Goal: Information Seeking & Learning: Learn about a topic

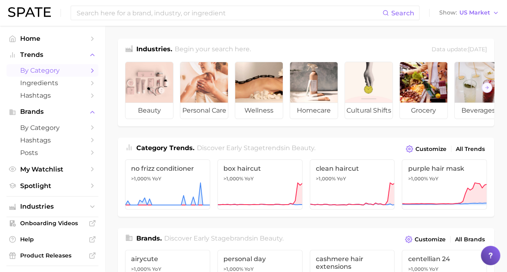
click at [37, 68] on span "by Category" at bounding box center [52, 71] width 65 height 8
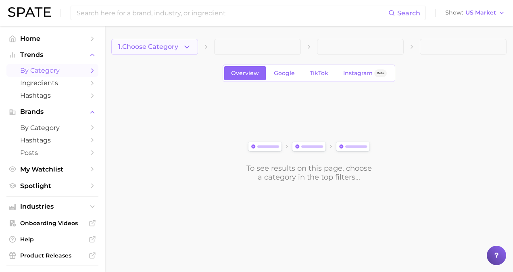
click at [178, 46] on span "1. Choose Category" at bounding box center [148, 46] width 60 height 7
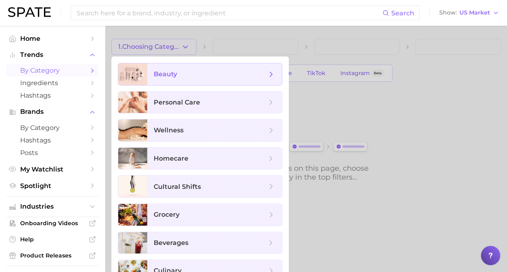
click at [198, 74] on span "beauty" at bounding box center [210, 74] width 113 height 9
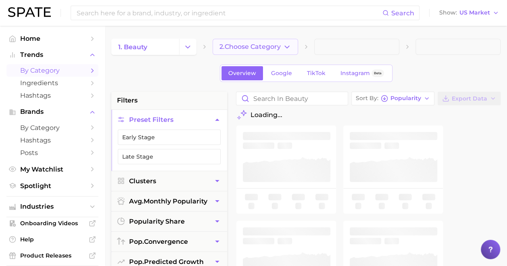
click at [259, 47] on span "2. Choose Category" at bounding box center [250, 46] width 61 height 7
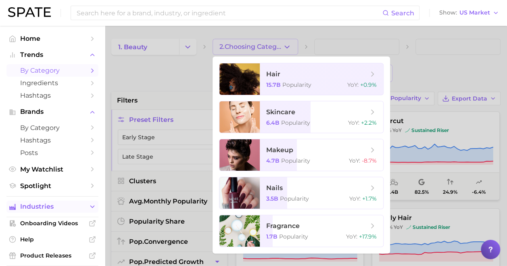
click at [41, 207] on span "Industries" at bounding box center [52, 206] width 65 height 7
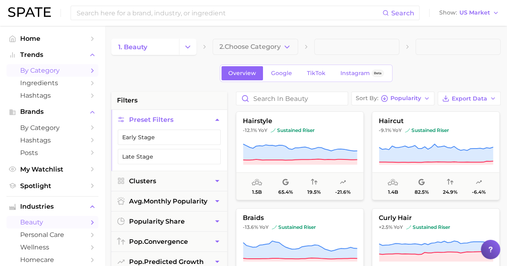
click at [47, 220] on span "beauty" at bounding box center [52, 222] width 65 height 8
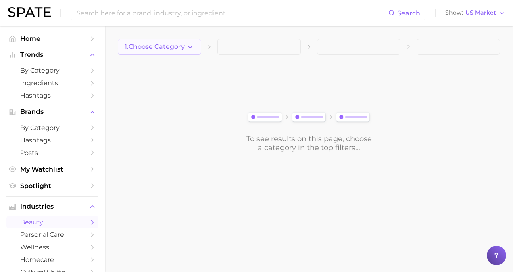
click at [161, 48] on span "1. Choose Category" at bounding box center [155, 46] width 60 height 7
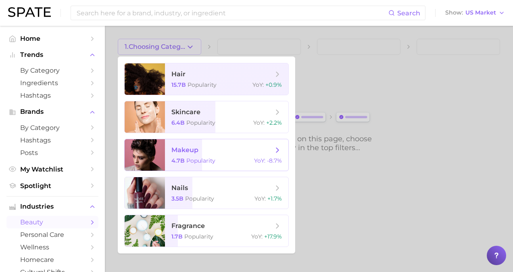
click at [211, 149] on span "makeup" at bounding box center [223, 150] width 102 height 9
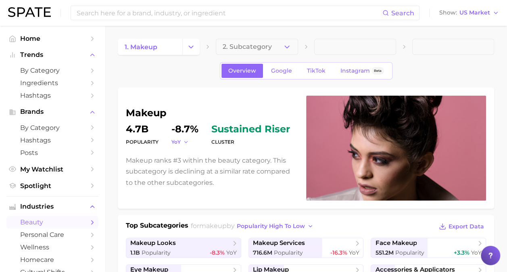
click at [186, 142] on icon "button" at bounding box center [186, 142] width 6 height 6
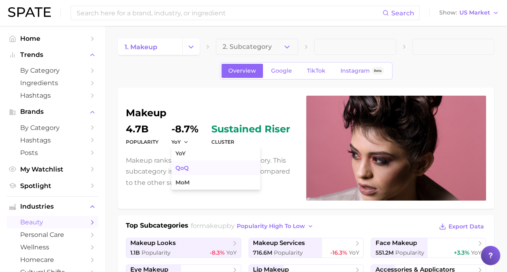
click at [195, 170] on button "QoQ" at bounding box center [216, 168] width 89 height 15
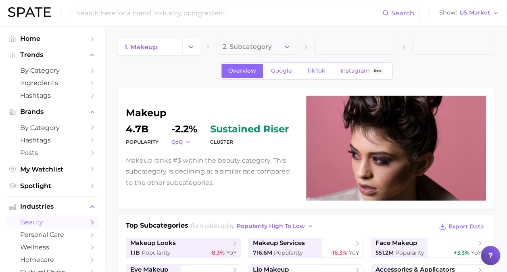
click at [188, 141] on icon "button" at bounding box center [188, 142] width 6 height 6
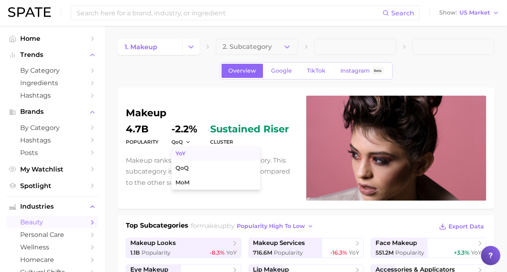
click at [189, 151] on button "YoY" at bounding box center [216, 153] width 89 height 15
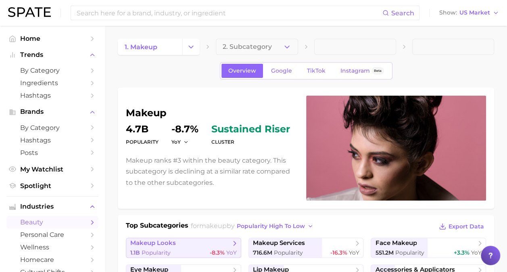
click at [214, 252] on span "-8.3%" at bounding box center [217, 252] width 15 height 7
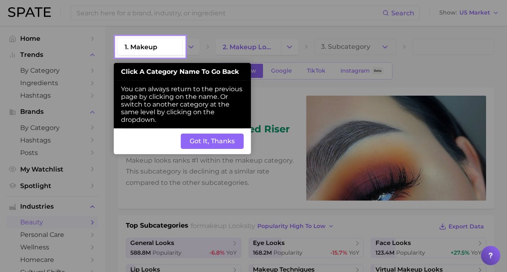
click at [212, 141] on button "Got It, Thanks" at bounding box center [212, 141] width 63 height 15
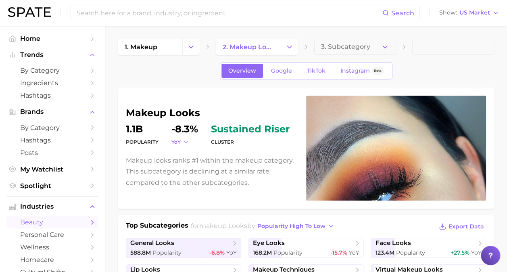
click at [186, 143] on icon "button" at bounding box center [186, 142] width 6 height 6
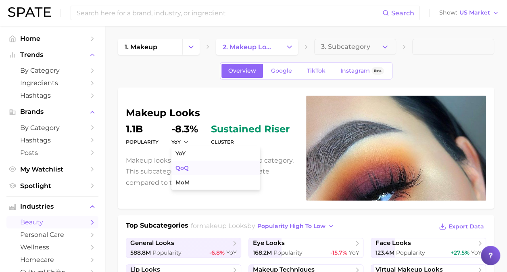
click at [192, 167] on button "QoQ" at bounding box center [216, 168] width 89 height 15
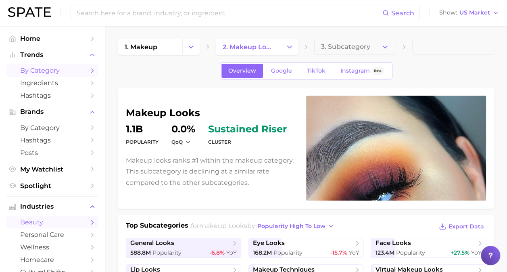
click at [53, 73] on span "by Category" at bounding box center [52, 71] width 65 height 8
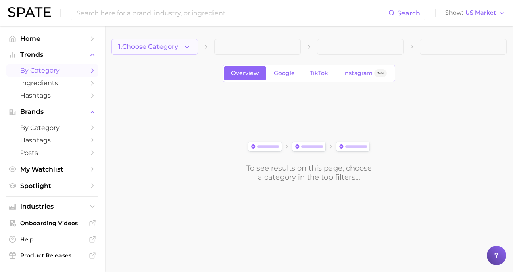
click at [187, 46] on icon "button" at bounding box center [187, 47] width 8 height 8
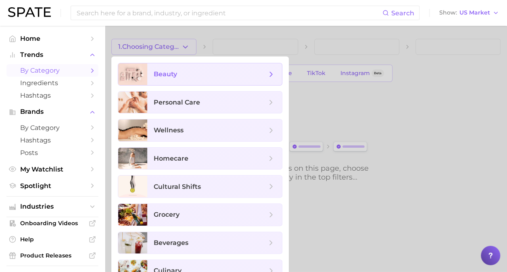
click at [196, 66] on span "beauty" at bounding box center [214, 74] width 135 height 22
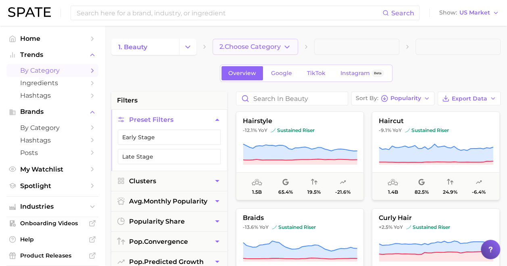
click at [275, 51] on button "2. Choose Category" at bounding box center [255, 47] width 85 height 16
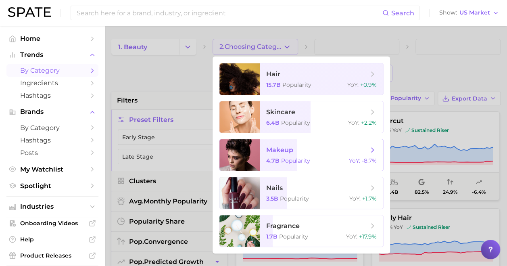
click at [301, 164] on span "Popularity" at bounding box center [295, 160] width 29 height 7
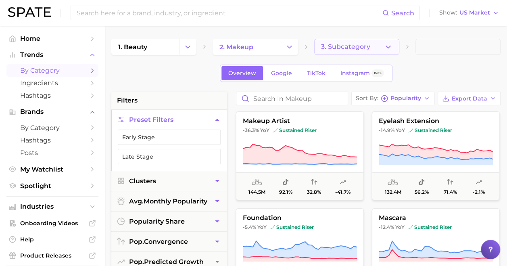
click at [358, 45] on span "3. Subcategory" at bounding box center [345, 46] width 49 height 7
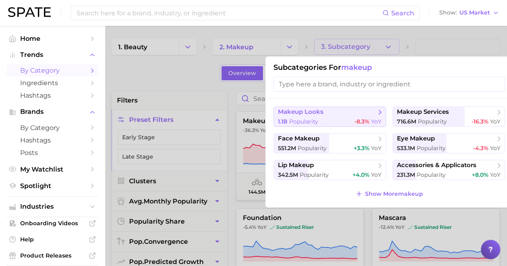
click at [325, 114] on span "makeup looks" at bounding box center [327, 112] width 98 height 8
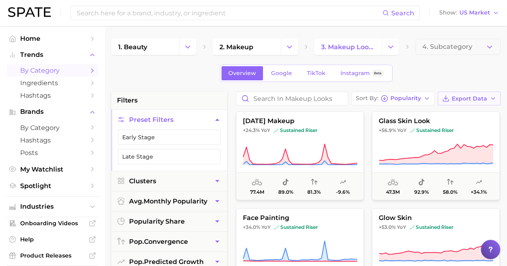
click at [467, 97] on span "Export Data" at bounding box center [470, 98] width 36 height 7
click at [469, 118] on button "Card Data CSV" at bounding box center [456, 113] width 89 height 15
drag, startPoint x: 127, startPoint y: 76, endPoint x: 132, endPoint y: 76, distance: 5.6
click at [128, 76] on div "Overview Google TikTok Instagram Beta" at bounding box center [305, 73] width 389 height 17
click at [307, 96] on input "Search in makeup looks" at bounding box center [291, 98] width 111 height 13
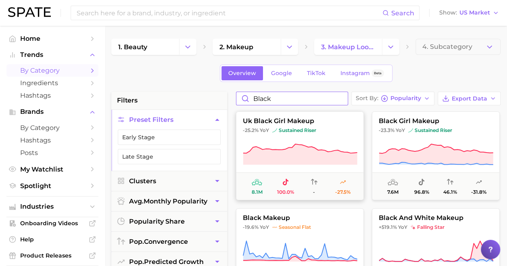
type input "black"
click at [322, 126] on button "uk black girl makeup -25.2% YoY sustained riser 8.1m 100.0% - -27.5%" at bounding box center [300, 155] width 128 height 89
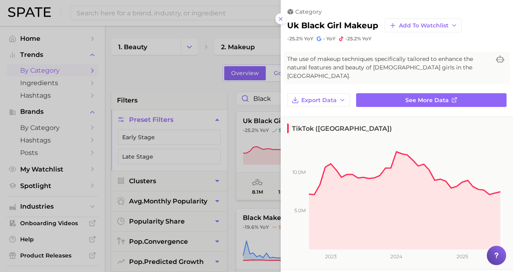
click at [226, 103] on div at bounding box center [256, 136] width 513 height 272
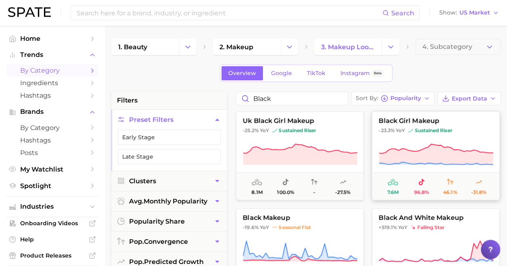
click at [414, 133] on span "sustained riser" at bounding box center [430, 130] width 44 height 6
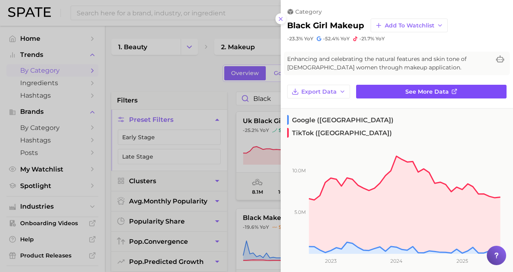
click at [413, 85] on link "See more data" at bounding box center [431, 92] width 151 height 14
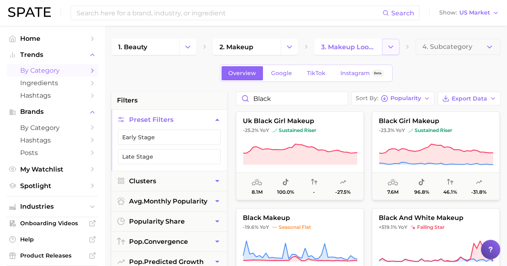
click at [394, 49] on icon "Change Category" at bounding box center [391, 47] width 8 height 8
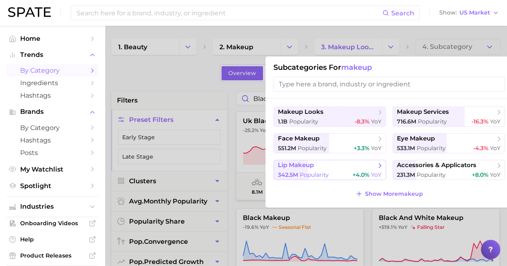
click at [352, 169] on button "lip makeup 342.5m Popularity +4.0% YoY" at bounding box center [330, 170] width 113 height 20
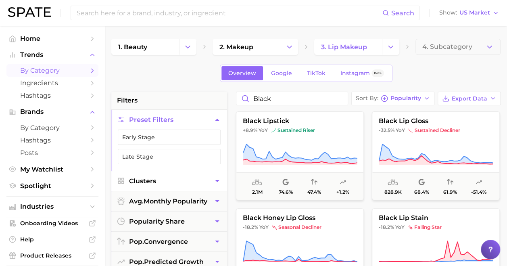
click at [138, 178] on span "Clusters" at bounding box center [142, 181] width 27 height 8
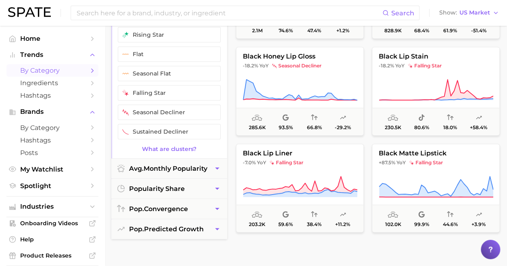
scroll to position [81, 0]
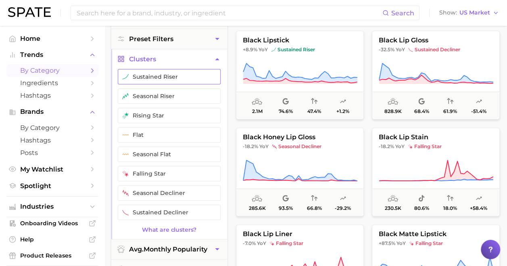
click at [175, 78] on button "sustained riser" at bounding box center [169, 76] width 103 height 15
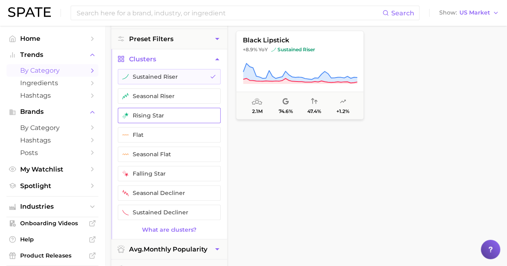
click at [175, 113] on button "rising star" at bounding box center [169, 115] width 103 height 15
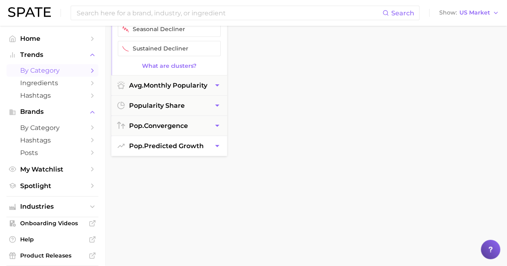
scroll to position [242, 0]
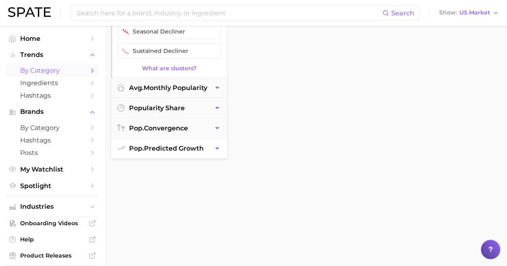
click at [174, 138] on button "pop. predicted growth" at bounding box center [169, 148] width 116 height 20
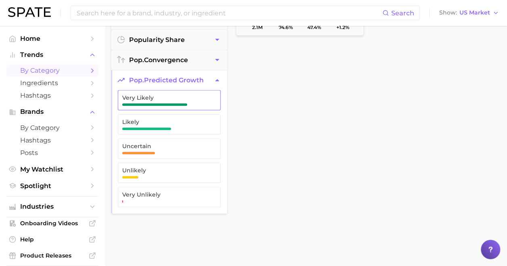
scroll to position [161, 0]
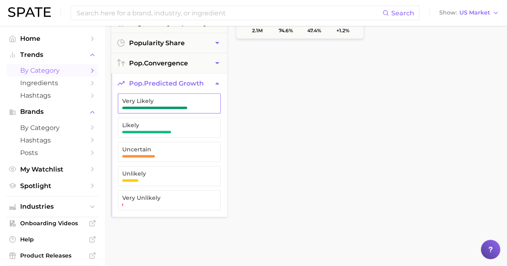
click at [178, 107] on span "button" at bounding box center [154, 108] width 65 height 2
click at [182, 127] on span "Likely" at bounding box center [162, 127] width 81 height 11
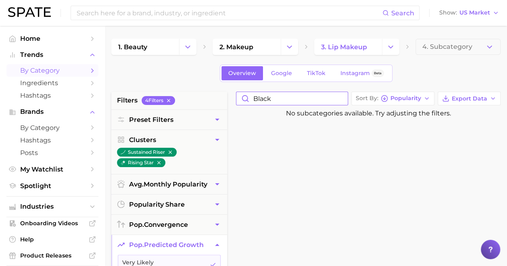
click at [344, 98] on input "black" at bounding box center [291, 98] width 111 height 13
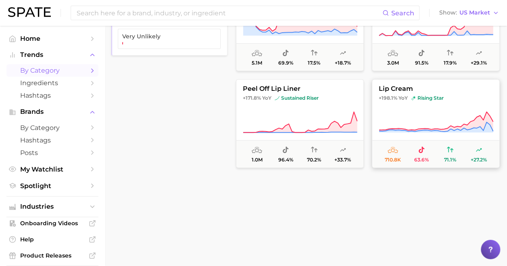
click at [408, 120] on icon at bounding box center [436, 122] width 115 height 23
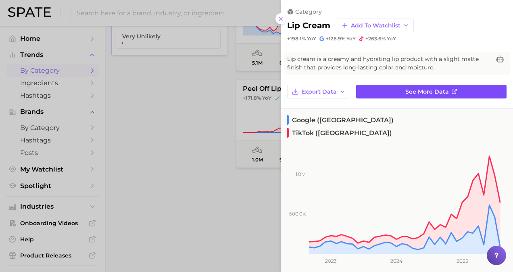
click at [407, 96] on link "See more data" at bounding box center [431, 92] width 151 height 14
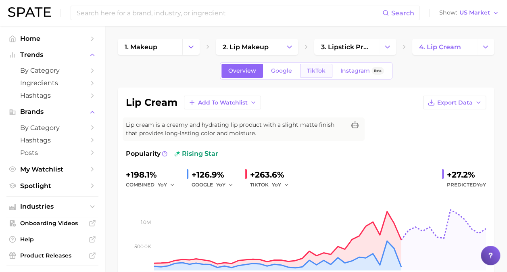
click at [311, 69] on span "TikTok" at bounding box center [316, 70] width 19 height 7
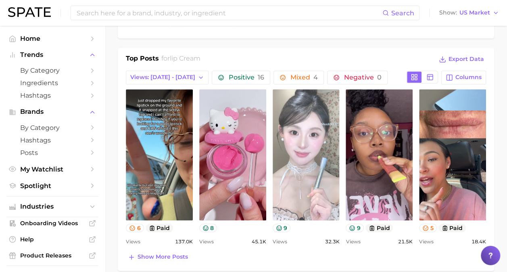
scroll to position [363, 0]
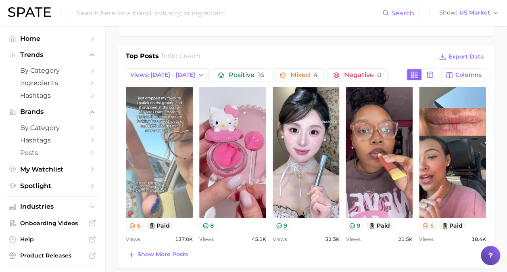
click at [177, 153] on link "view post on TikTok" at bounding box center [159, 152] width 67 height 131
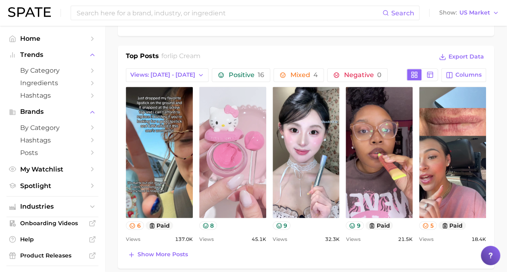
click at [232, 145] on link "view post on TikTok" at bounding box center [232, 152] width 67 height 131
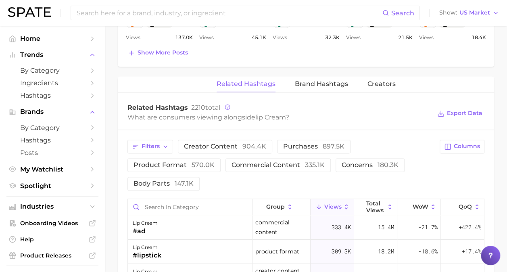
scroll to position [404, 0]
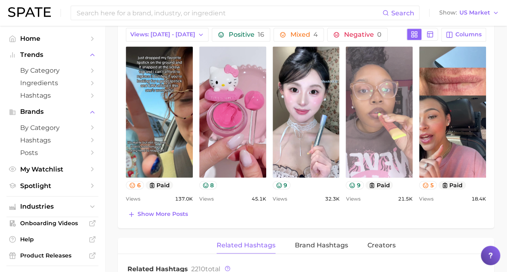
click at [391, 143] on link "view post on TikTok" at bounding box center [379, 111] width 67 height 131
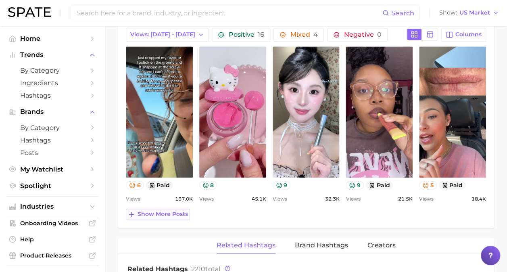
click at [173, 213] on span "Show more posts" at bounding box center [163, 214] width 50 height 7
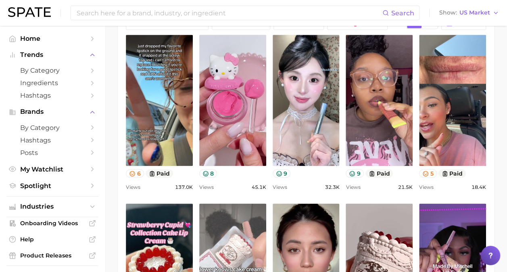
scroll to position [363, 0]
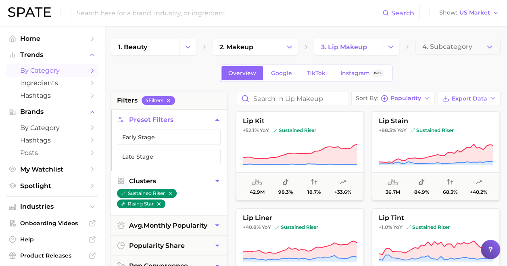
click at [173, 190] on icon "button" at bounding box center [170, 193] width 6 height 6
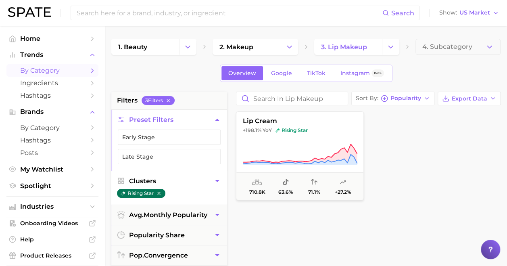
click at [157, 190] on icon "button" at bounding box center [159, 193] width 6 height 6
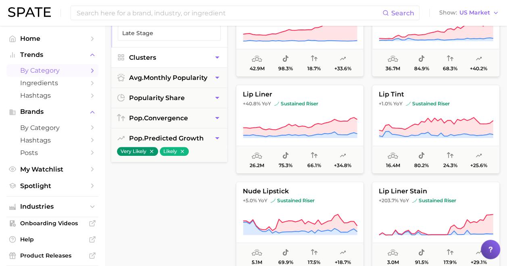
scroll to position [81, 0]
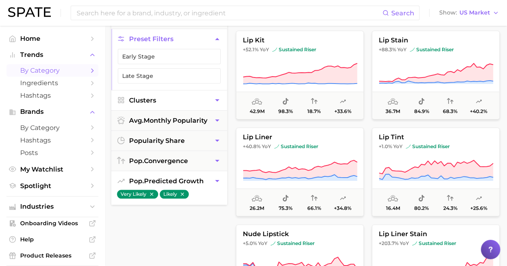
click at [187, 190] on button "Likely" at bounding box center [174, 194] width 29 height 9
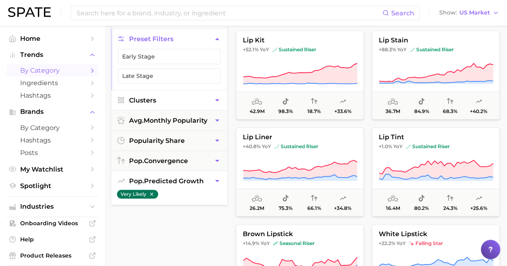
click at [152, 191] on icon "button" at bounding box center [152, 194] width 6 height 6
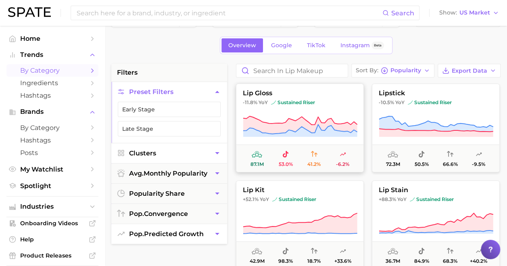
scroll to position [40, 0]
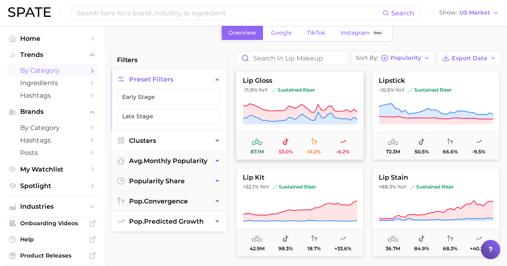
click at [334, 89] on span "-11.8% YoY sustained riser" at bounding box center [299, 90] width 127 height 6
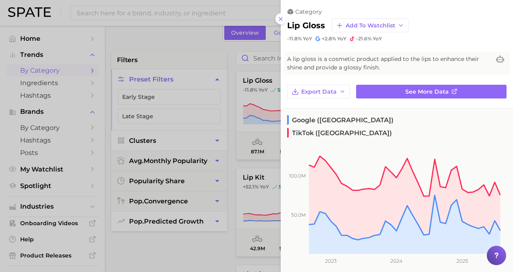
click at [230, 162] on div at bounding box center [256, 136] width 513 height 272
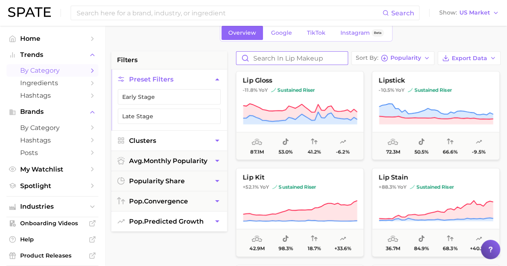
click at [284, 55] on input "Search in lip makeup" at bounding box center [291, 58] width 111 height 13
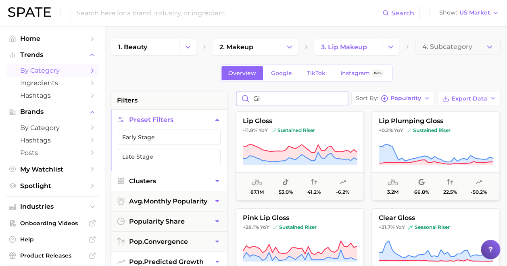
type input "g"
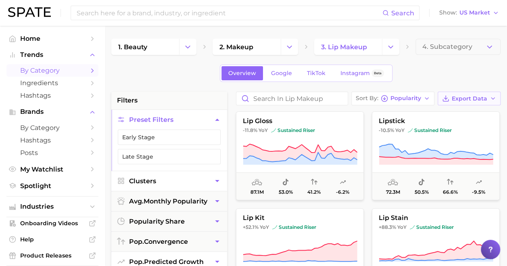
click at [466, 97] on span "Export Data" at bounding box center [470, 98] width 36 height 7
click at [463, 119] on button "Card Data CSV" at bounding box center [456, 113] width 89 height 15
click at [194, 70] on div "Overview Google TikTok Instagram Beta" at bounding box center [305, 73] width 389 height 17
click at [396, 48] on button "Change Category" at bounding box center [390, 47] width 17 height 16
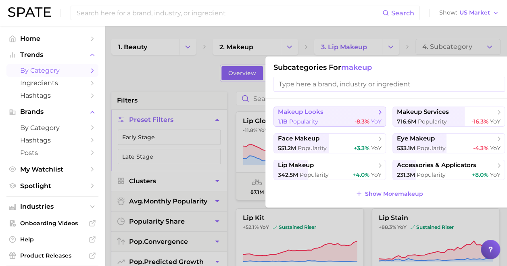
click at [374, 113] on span "makeup looks" at bounding box center [327, 112] width 98 height 8
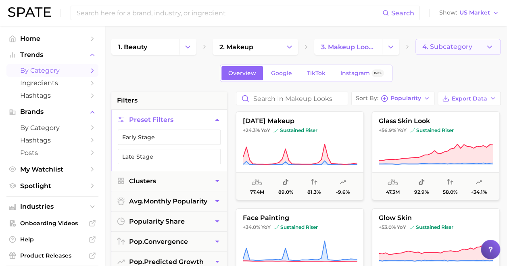
click at [462, 48] on span "4. Subcategory" at bounding box center [448, 46] width 50 height 7
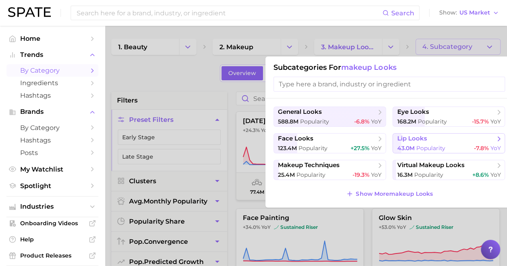
click at [430, 137] on span "lip looks" at bounding box center [446, 139] width 98 height 8
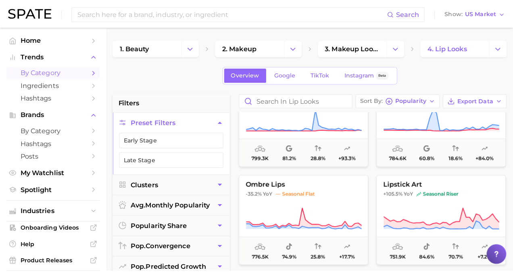
scroll to position [565, 0]
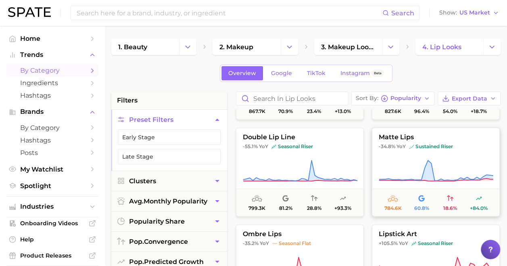
click at [452, 156] on button "matte lips -34.8% YoY sustained riser 784.6k 60.8% 18.6% +84.0%" at bounding box center [436, 172] width 128 height 89
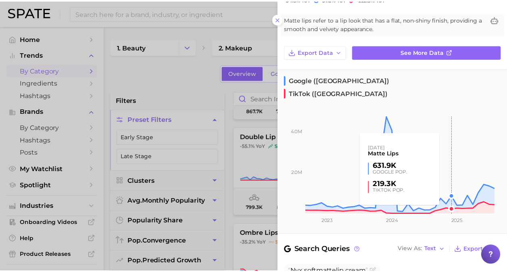
scroll to position [0, 0]
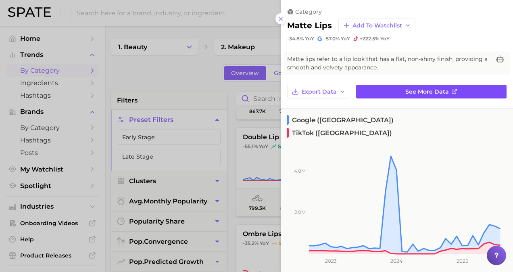
click at [437, 92] on span "See more data" at bounding box center [428, 91] width 44 height 7
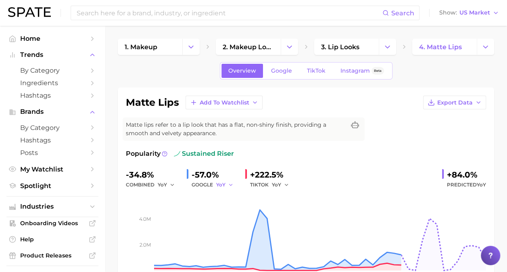
click at [225, 184] on span "YoY" at bounding box center [220, 184] width 9 height 7
click at [233, 209] on span "QoQ" at bounding box center [226, 212] width 13 height 7
click at [221, 184] on span "QoQ" at bounding box center [221, 184] width 11 height 7
drag, startPoint x: 220, startPoint y: 199, endPoint x: 227, endPoint y: 199, distance: 6.5
click at [221, 199] on span "YoY" at bounding box center [225, 197] width 10 height 7
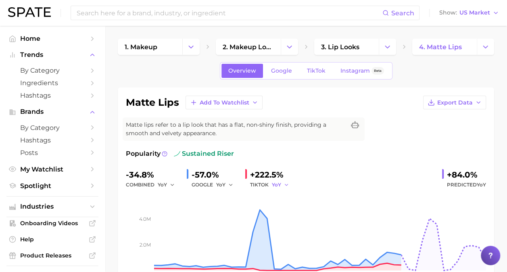
click at [280, 184] on span "YoY" at bounding box center [276, 184] width 9 height 7
click at [284, 192] on button "YoY" at bounding box center [316, 197] width 89 height 15
click at [282, 182] on button "YoY" at bounding box center [280, 185] width 17 height 10
click at [297, 214] on button "QoQ" at bounding box center [316, 212] width 89 height 15
click at [279, 183] on span "QoQ" at bounding box center [277, 184] width 11 height 7
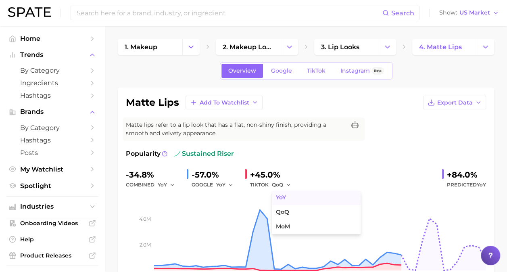
click at [285, 199] on span "YoY" at bounding box center [281, 197] width 10 height 7
click at [167, 186] on button "YoY" at bounding box center [166, 185] width 17 height 10
click at [171, 194] on span "YoY" at bounding box center [167, 197] width 10 height 7
click at [166, 185] on span "YoY" at bounding box center [162, 184] width 9 height 7
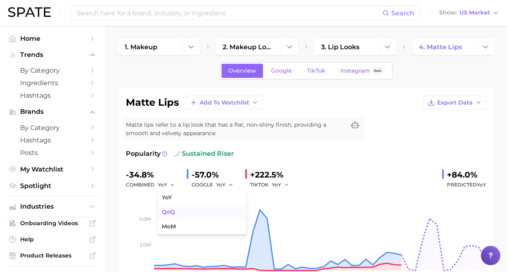
click at [175, 210] on button "QoQ" at bounding box center [202, 212] width 89 height 15
click at [167, 188] on button "QoQ" at bounding box center [167, 185] width 19 height 10
drag, startPoint x: 175, startPoint y: 195, endPoint x: 181, endPoint y: 195, distance: 6.5
click at [175, 195] on button "YoY" at bounding box center [202, 197] width 89 height 15
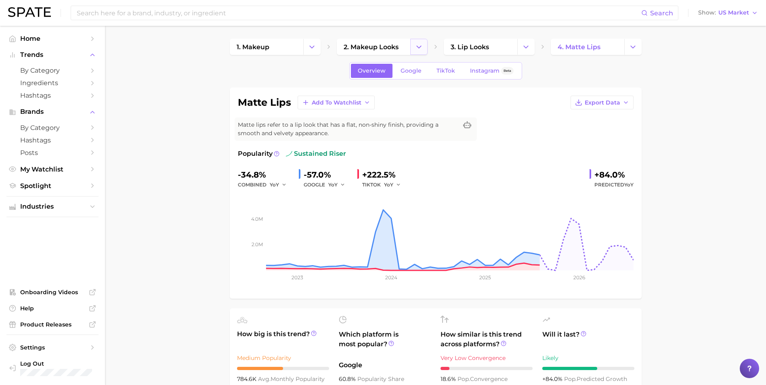
click at [420, 50] on icon "Change Category" at bounding box center [418, 47] width 8 height 8
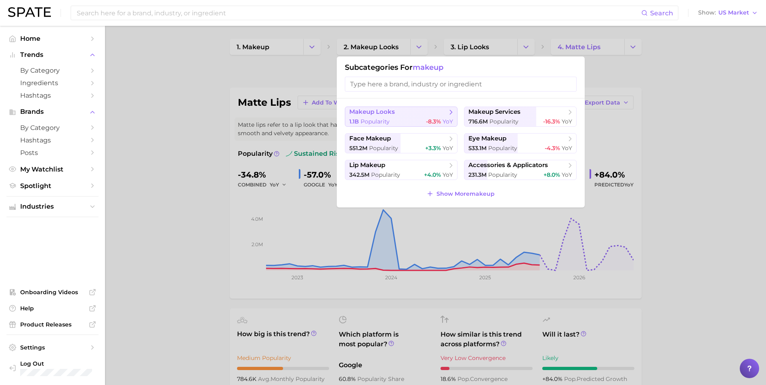
click at [407, 113] on span "makeup looks" at bounding box center [398, 112] width 98 height 8
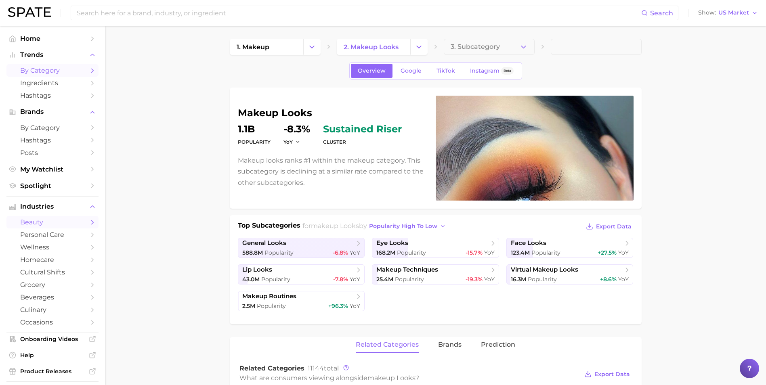
click at [38, 69] on span "by Category" at bounding box center [52, 71] width 65 height 8
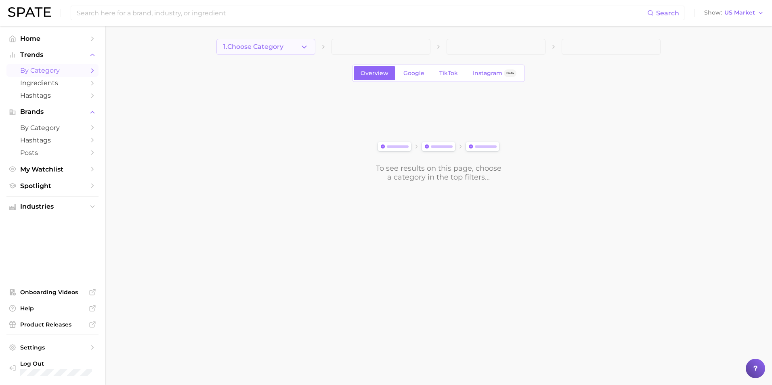
click at [303, 44] on icon "button" at bounding box center [304, 47] width 8 height 8
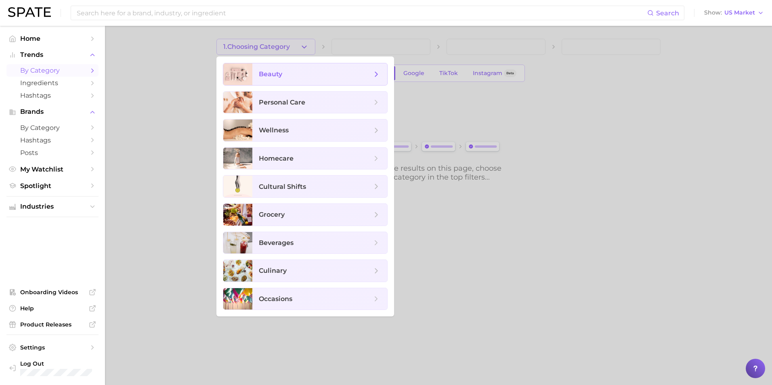
click at [303, 79] on span "beauty" at bounding box center [319, 74] width 135 height 22
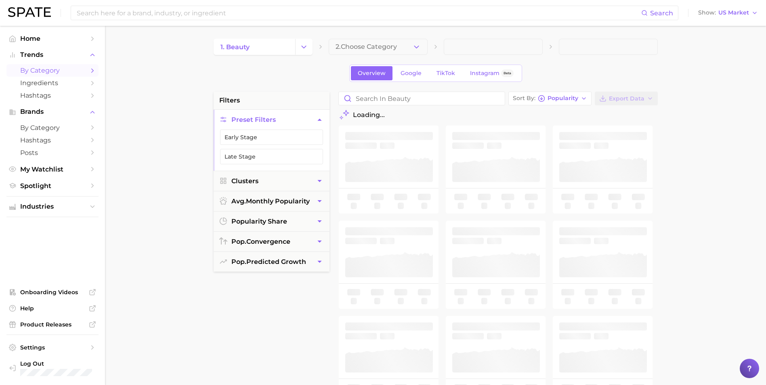
click at [374, 48] on span "2. Choose Category" at bounding box center [365, 46] width 61 height 7
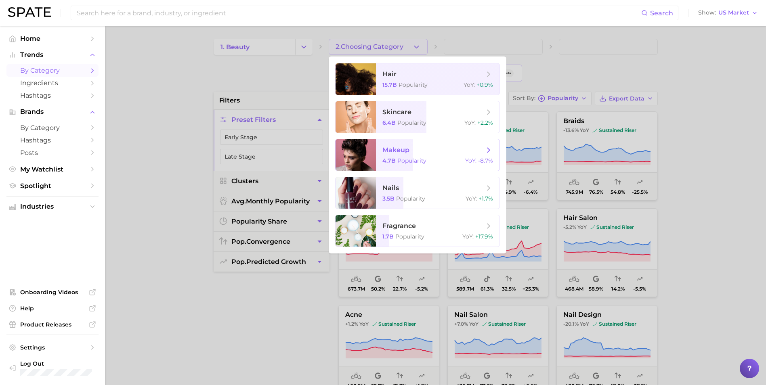
click at [400, 162] on span "Popularity" at bounding box center [411, 160] width 29 height 7
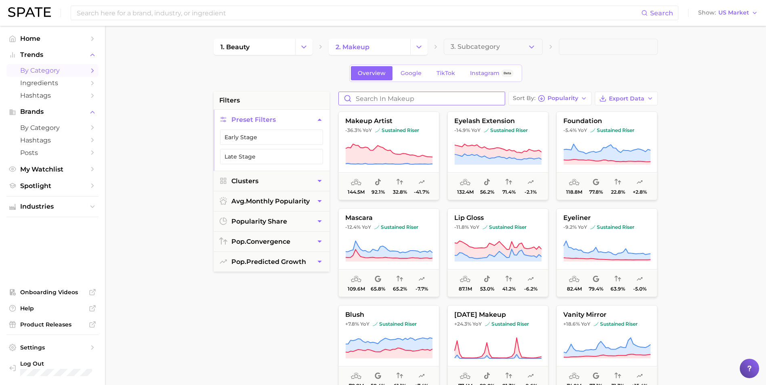
click at [401, 96] on input "Search in makeup" at bounding box center [422, 98] width 166 height 13
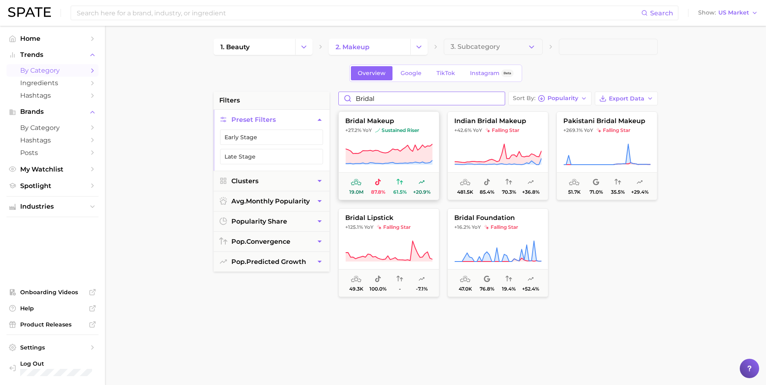
type input "bridal"
click at [396, 149] on icon at bounding box center [388, 154] width 87 height 23
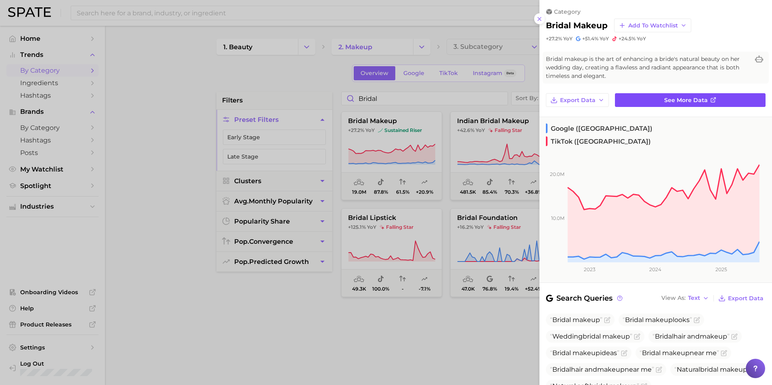
click at [513, 100] on span "See more data" at bounding box center [686, 100] width 44 height 7
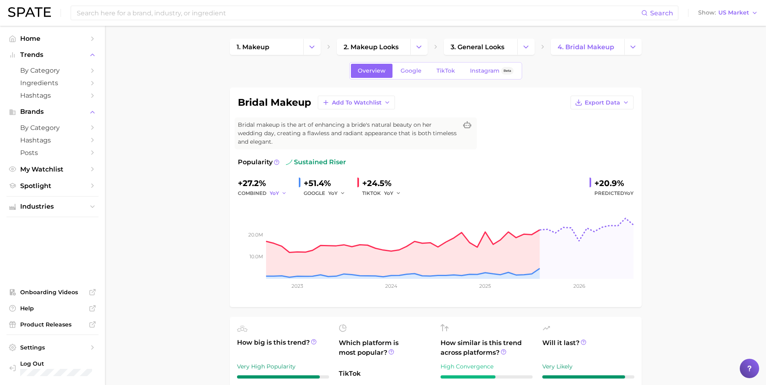
click at [276, 195] on span "YoY" at bounding box center [274, 193] width 9 height 7
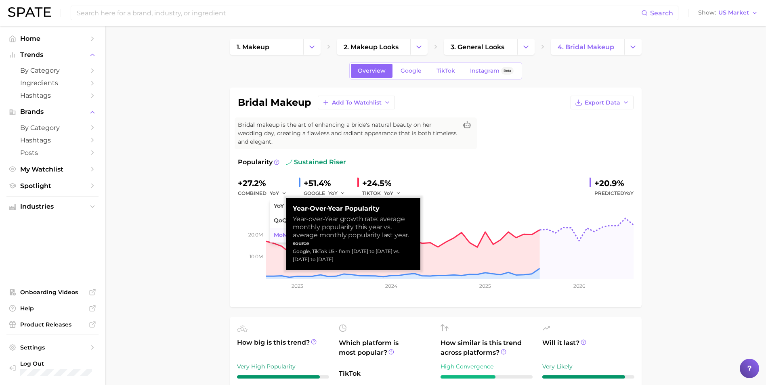
click at [281, 234] on span "MoM" at bounding box center [281, 235] width 14 height 7
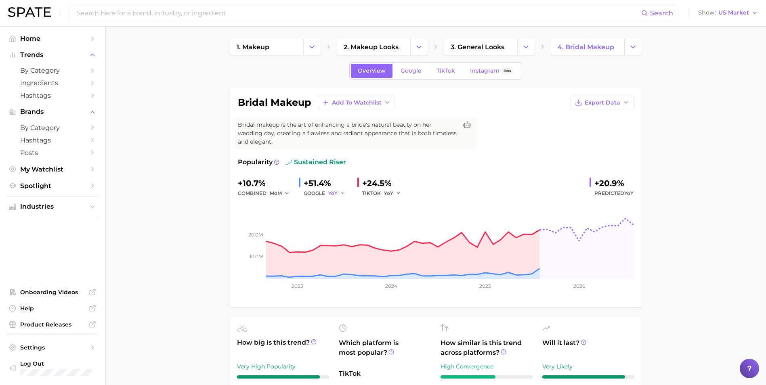
click at [335, 188] on button "YoY" at bounding box center [336, 193] width 17 height 10
drag, startPoint x: 346, startPoint y: 234, endPoint x: 355, endPoint y: 231, distance: 8.8
click at [347, 234] on button "MoM" at bounding box center [372, 235] width 89 height 15
click at [393, 193] on button "YoY" at bounding box center [392, 193] width 17 height 10
click at [399, 234] on span "MoM" at bounding box center [395, 235] width 14 height 7
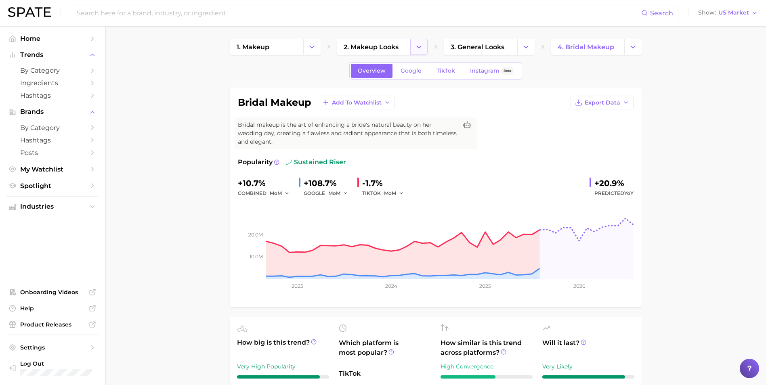
click at [419, 46] on icon "Change Category" at bounding box center [418, 47] width 8 height 8
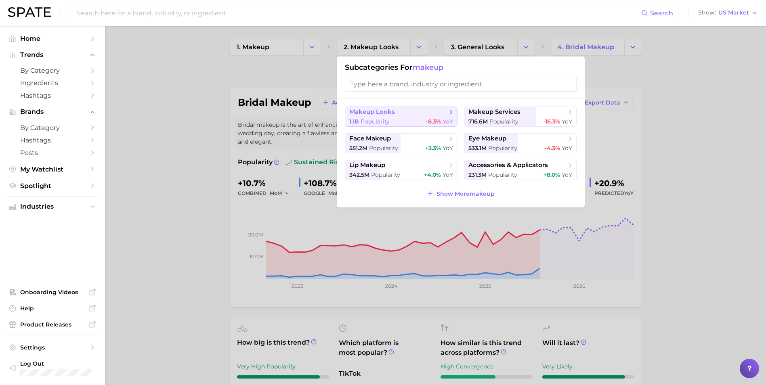
click at [428, 115] on span "makeup looks" at bounding box center [398, 112] width 98 height 8
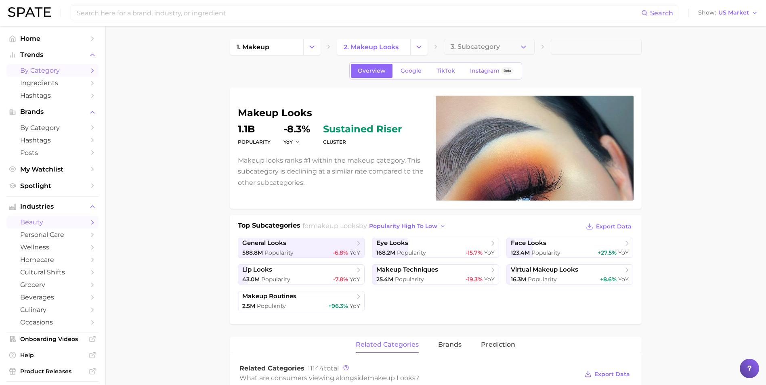
click at [40, 73] on span "by Category" at bounding box center [52, 71] width 65 height 8
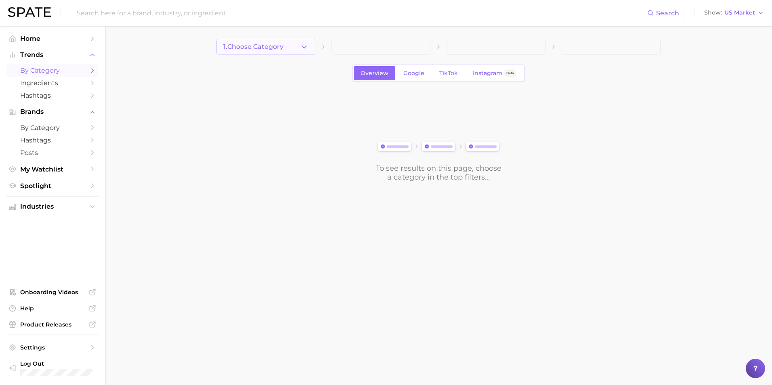
click at [262, 47] on span "1. Choose Category" at bounding box center [253, 46] width 60 height 7
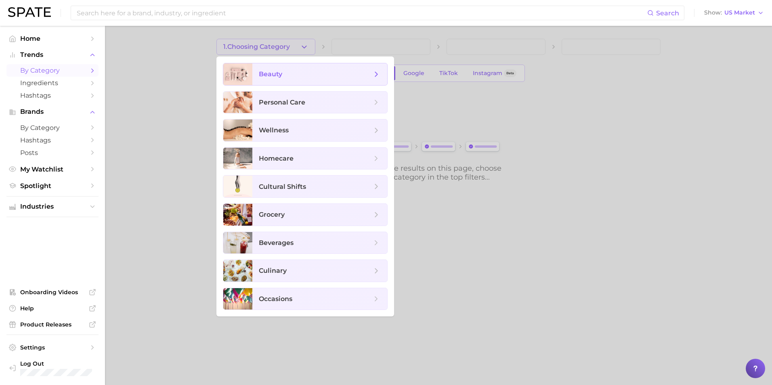
click at [300, 77] on span "beauty" at bounding box center [315, 74] width 113 height 9
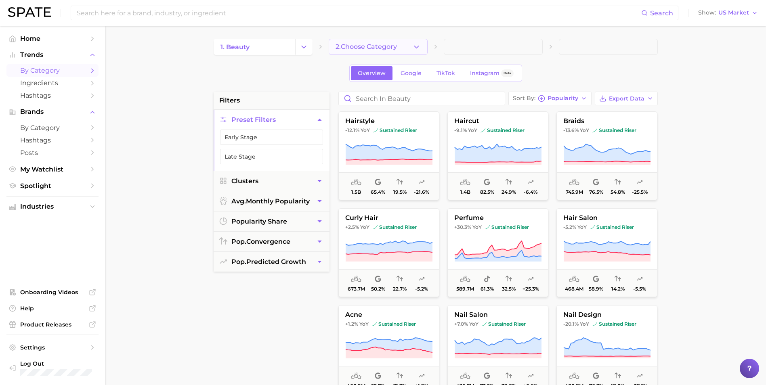
click at [381, 48] on span "2. Choose Category" at bounding box center [365, 46] width 61 height 7
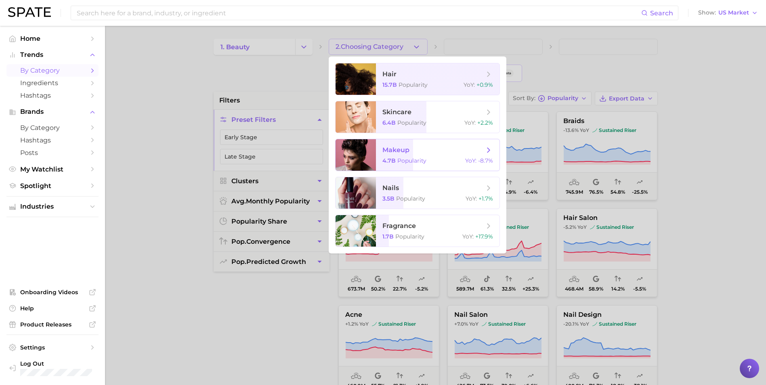
click at [416, 153] on span "makeup" at bounding box center [433, 150] width 102 height 9
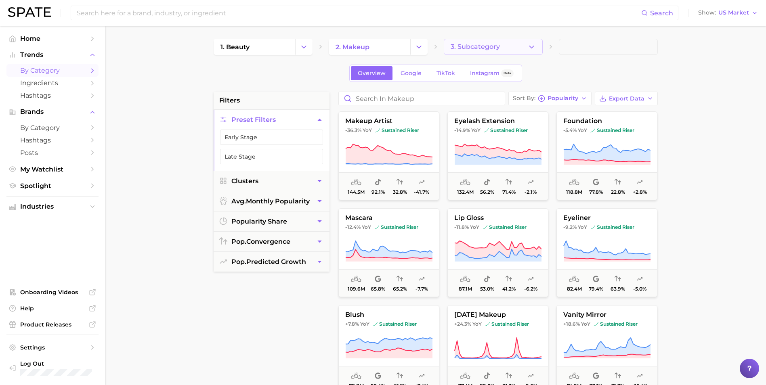
click at [511, 48] on button "3. Subcategory" at bounding box center [492, 47] width 99 height 16
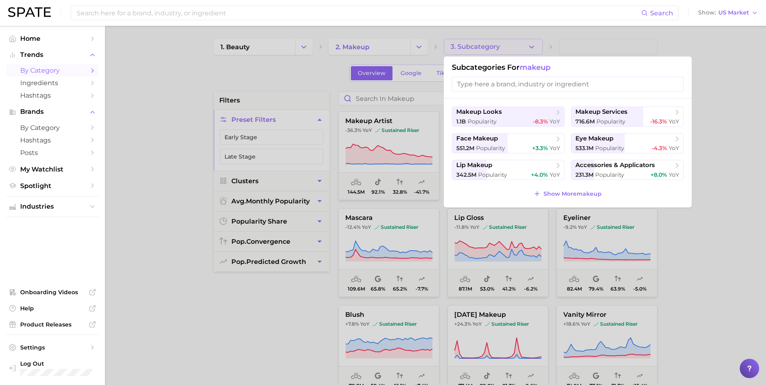
click at [285, 272] on div at bounding box center [383, 192] width 766 height 385
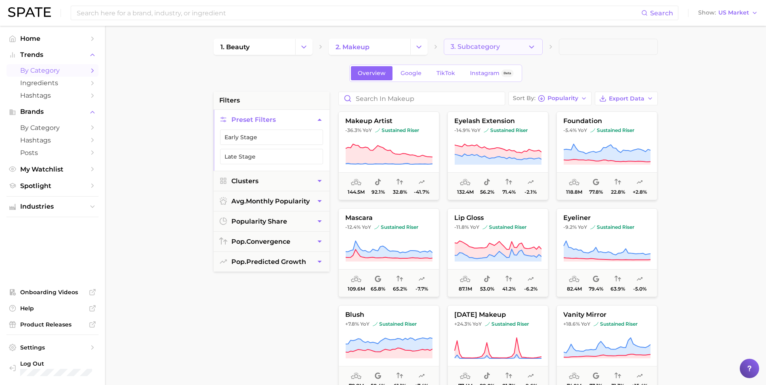
click at [510, 47] on button "3. Subcategory" at bounding box center [492, 47] width 99 height 16
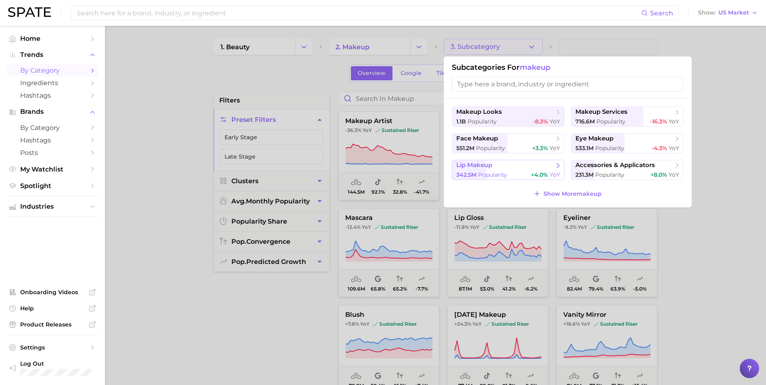
click at [491, 174] on span "Popularity" at bounding box center [492, 174] width 29 height 7
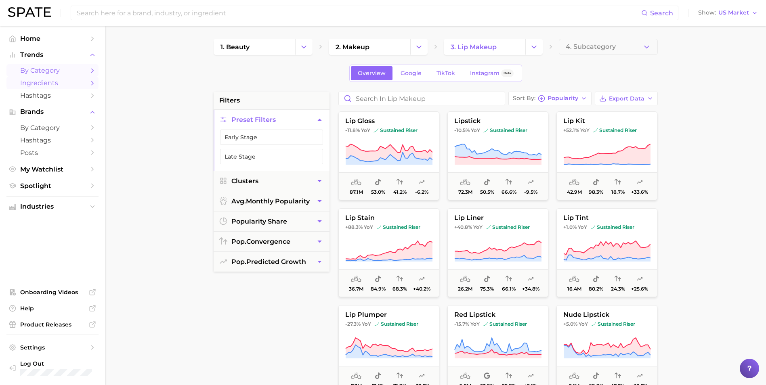
click at [42, 79] on link "Ingredients" at bounding box center [52, 83] width 92 height 13
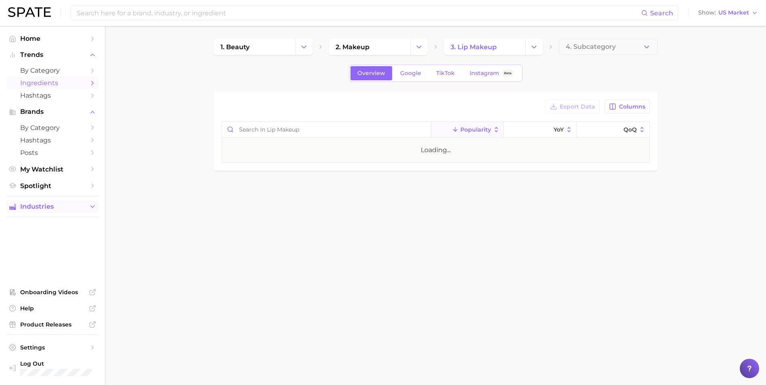
click at [45, 209] on span "Industries" at bounding box center [52, 206] width 65 height 7
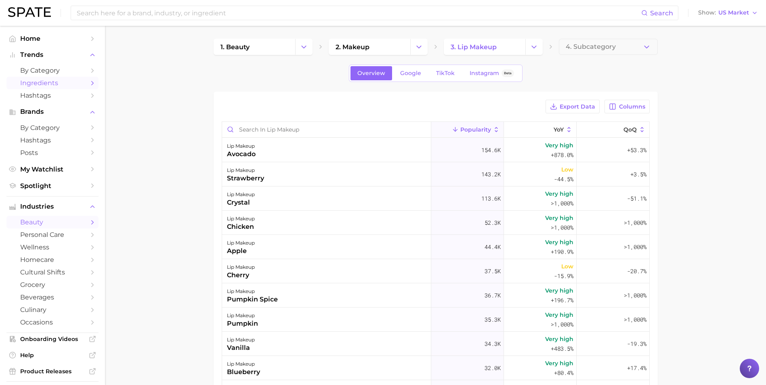
click at [46, 224] on span "beauty" at bounding box center [52, 222] width 65 height 8
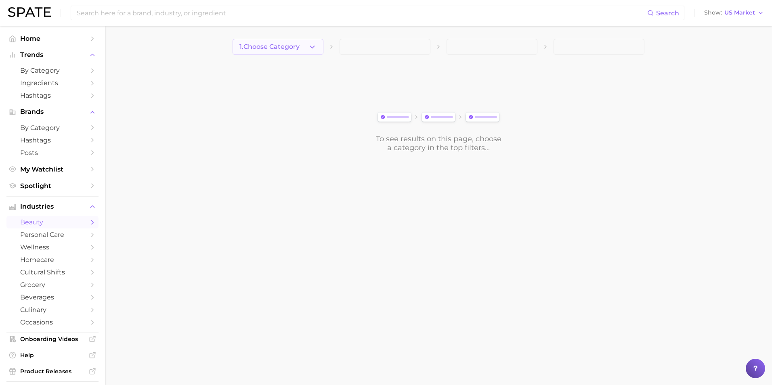
click at [293, 49] on span "1. Choose Category" at bounding box center [269, 46] width 60 height 7
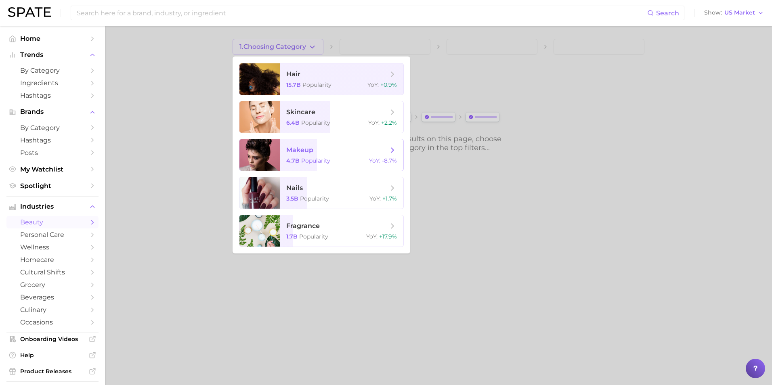
click at [312, 162] on span "Popularity" at bounding box center [315, 160] width 29 height 7
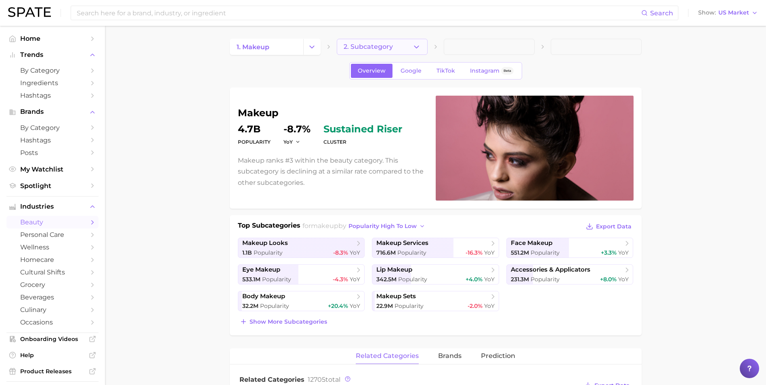
click at [376, 50] on span "2. Subcategory" at bounding box center [367, 46] width 49 height 7
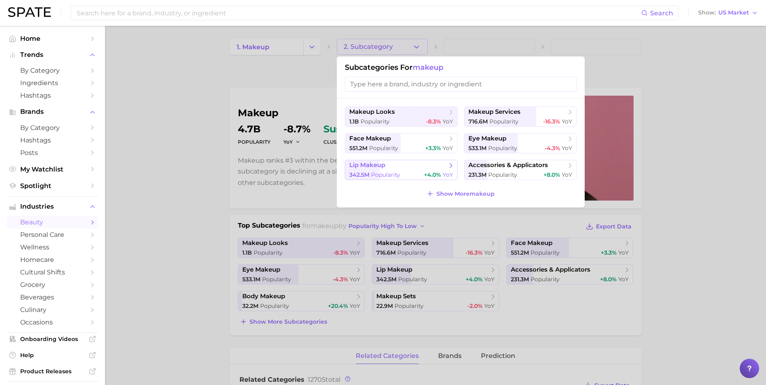
click at [372, 178] on span "Popularity" at bounding box center [385, 174] width 29 height 7
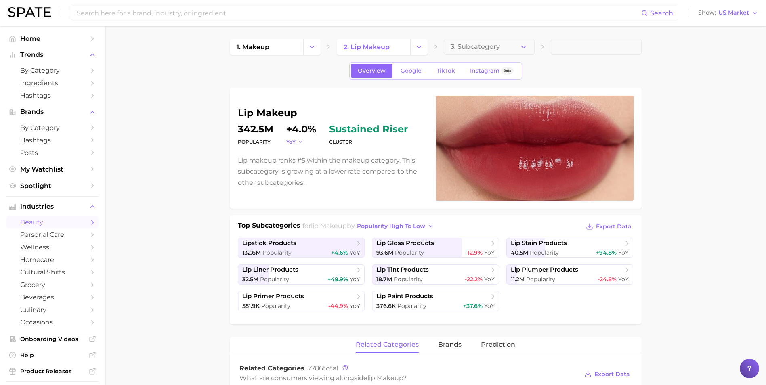
click at [293, 140] on span "YoY" at bounding box center [290, 141] width 9 height 7
click at [305, 166] on button "QoQ" at bounding box center [330, 168] width 89 height 15
